Goal: Find specific page/section: Find specific page/section

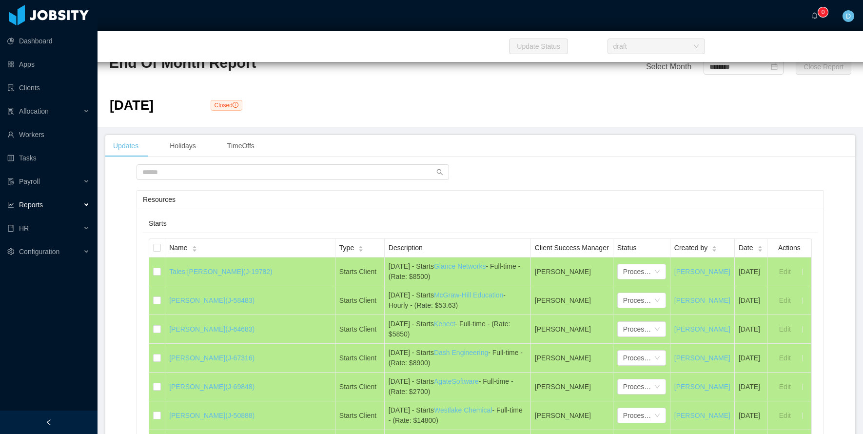
scroll to position [9418, 0]
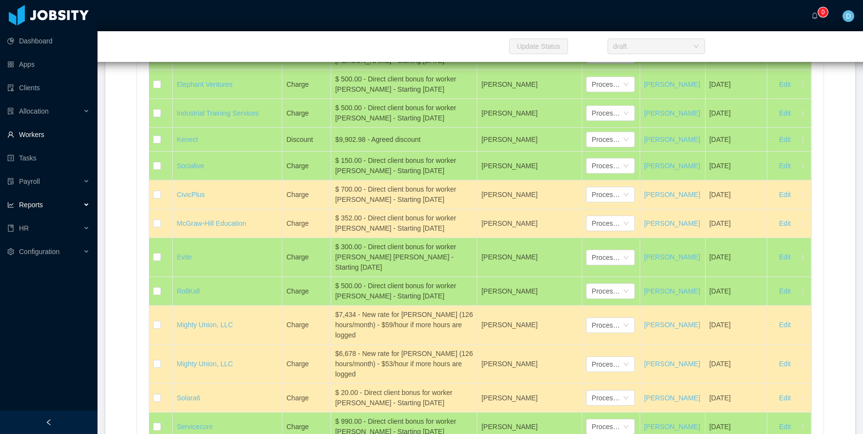
click at [28, 88] on link "Clients" at bounding box center [48, 88] width 82 height 20
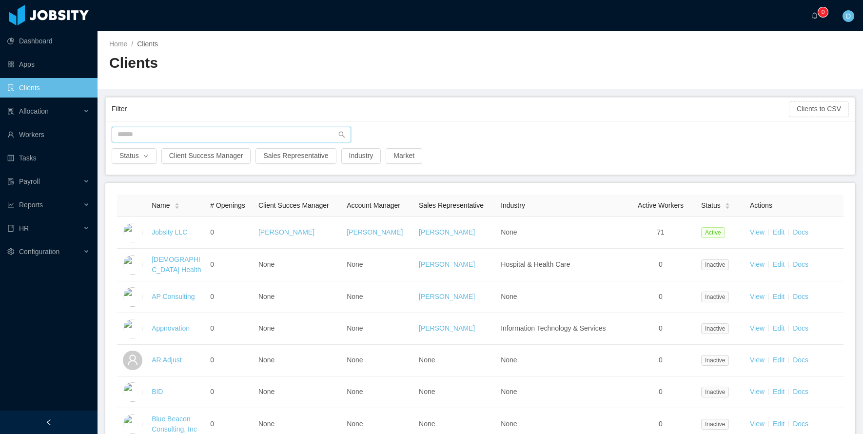
click at [153, 131] on input "text" at bounding box center [231, 135] width 239 height 16
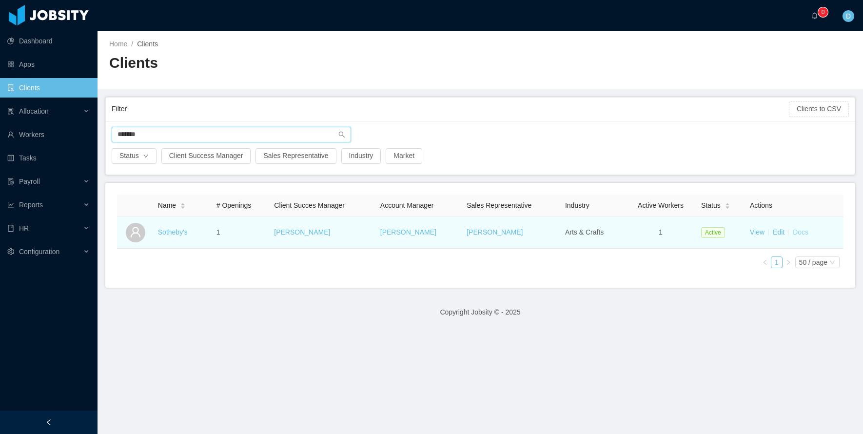
type input "*******"
click at [801, 233] on link "Docs" at bounding box center [801, 232] width 16 height 8
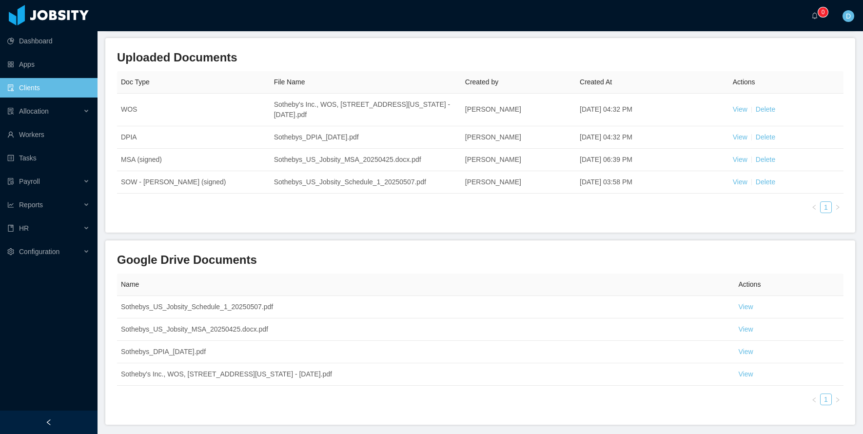
scroll to position [121, 0]
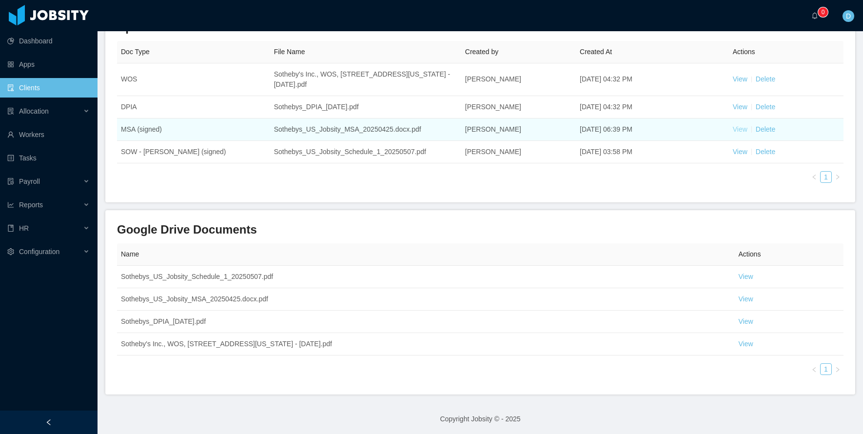
click at [739, 130] on link "View" at bounding box center [740, 129] width 15 height 8
